Goal: Task Accomplishment & Management: Use online tool/utility

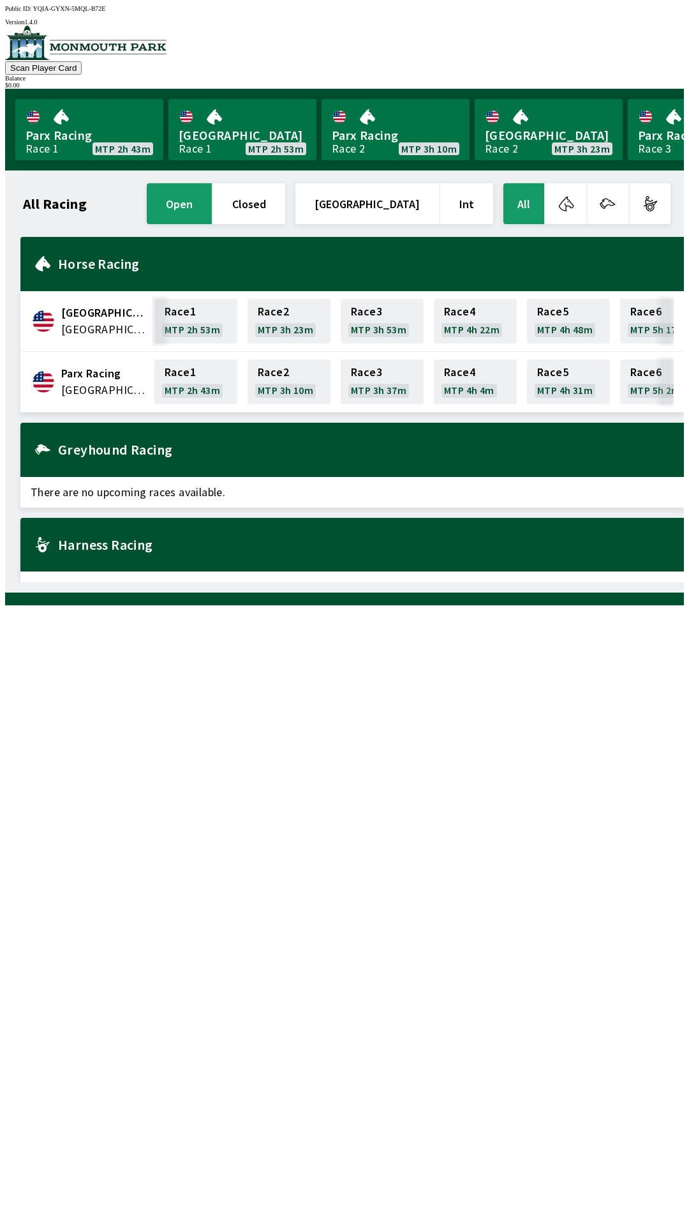
scroll to position [0, 84]
click at [570, 314] on link "Race 6 MTP 5h 17m" at bounding box center [577, 321] width 83 height 45
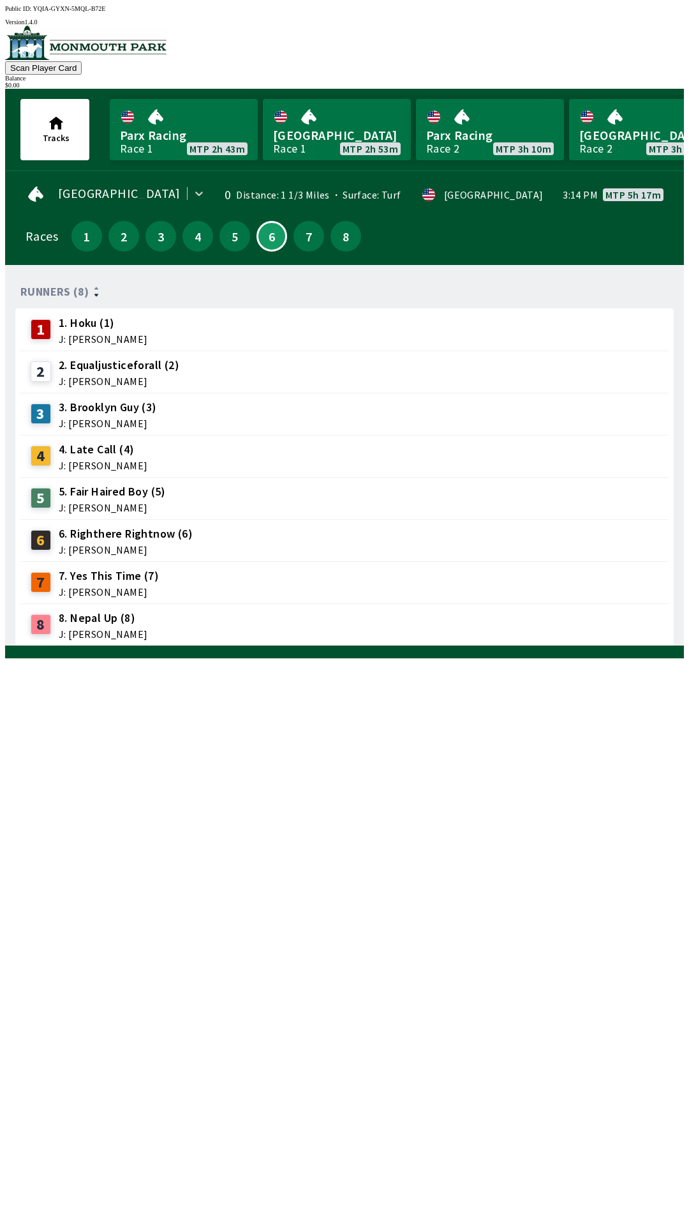
click at [294, 237] on div "7" at bounding box center [309, 236] width 31 height 31
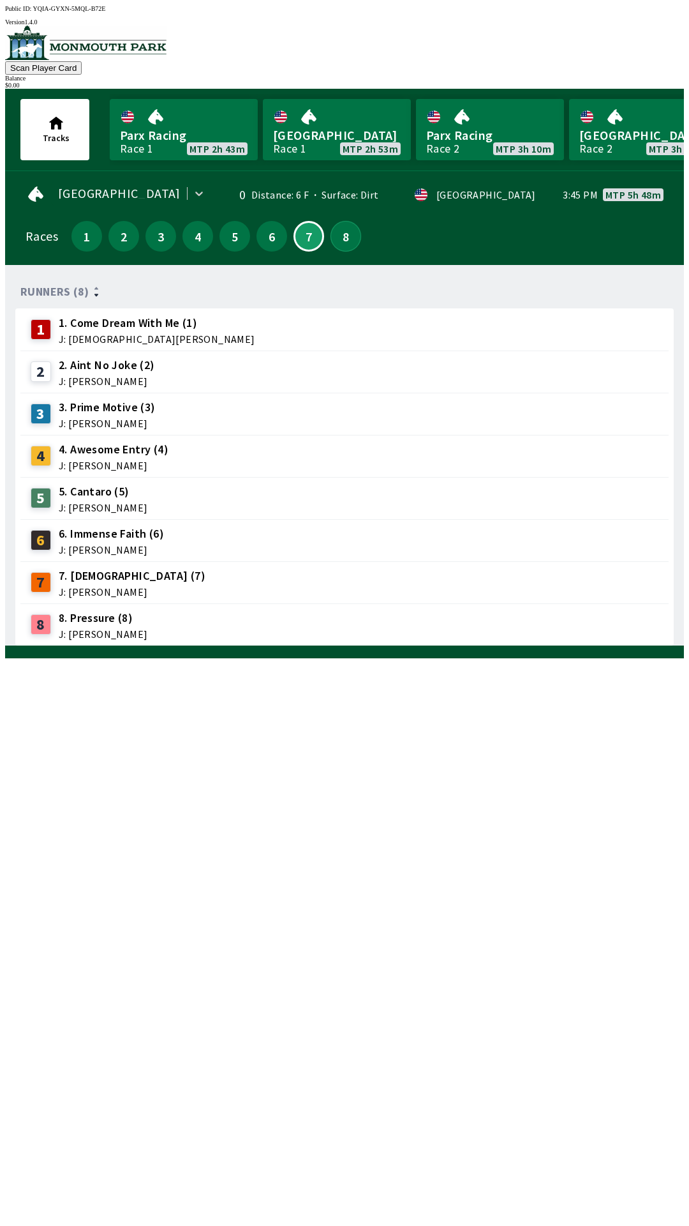
click at [341, 227] on button "8" at bounding box center [346, 236] width 31 height 31
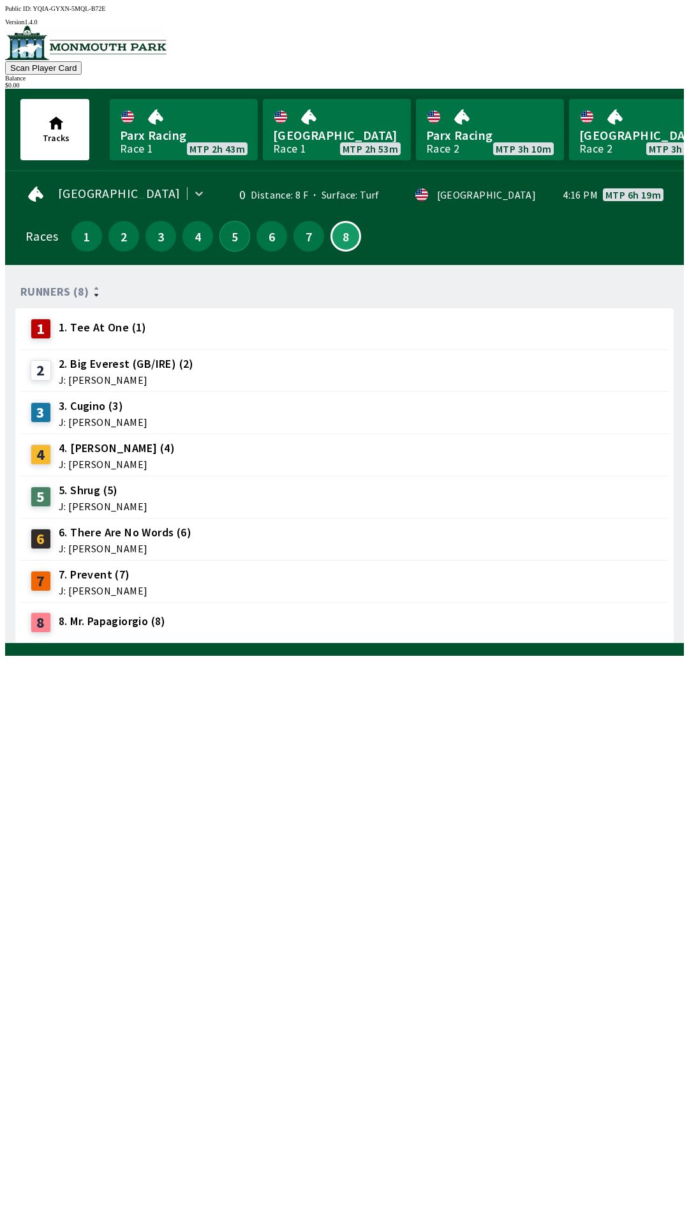
click at [229, 229] on button "5" at bounding box center [235, 236] width 31 height 31
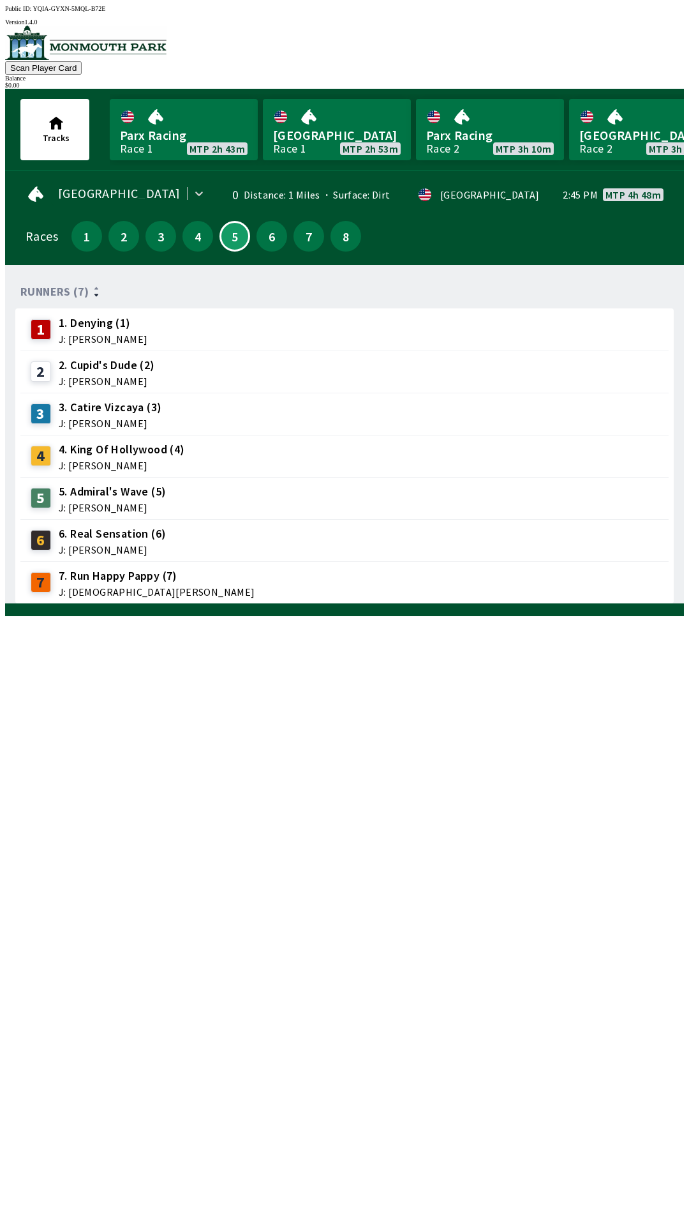
click at [183, 243] on div "4" at bounding box center [198, 236] width 31 height 31
